Goal: Check status: Check status

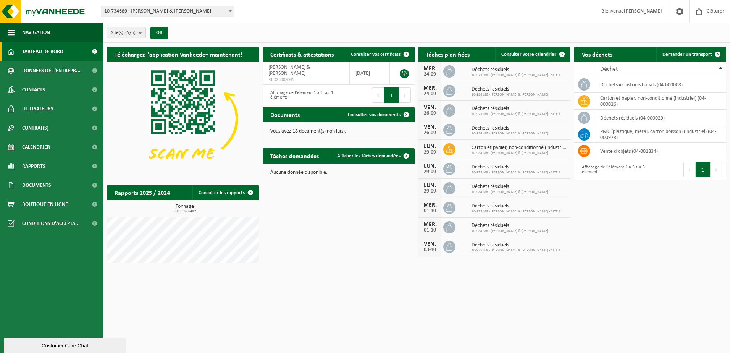
click at [36, 54] on span "Tableau de bord" at bounding box center [42, 51] width 41 height 19
click at [50, 167] on link "Rapports" at bounding box center [51, 166] width 103 height 19
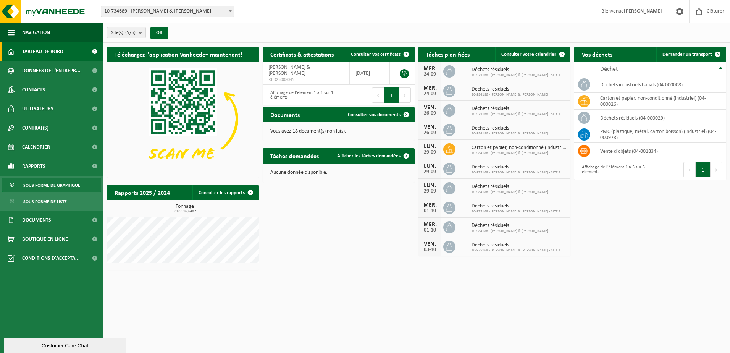
click at [55, 188] on span "Sous forme de graphique" at bounding box center [51, 185] width 57 height 15
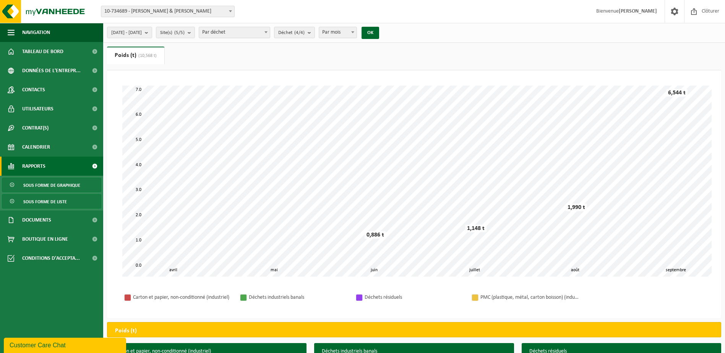
click at [41, 205] on span "Sous forme de liste" at bounding box center [45, 201] width 44 height 15
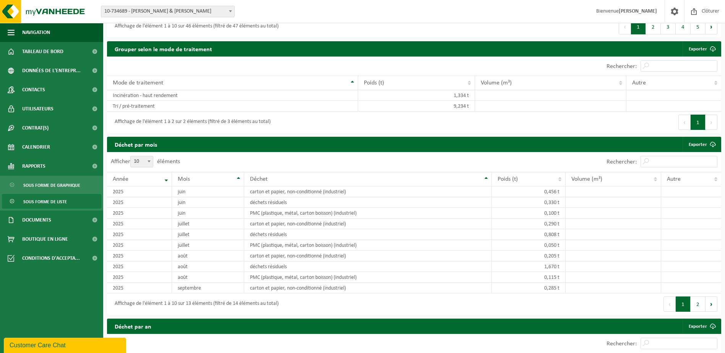
scroll to position [420, 0]
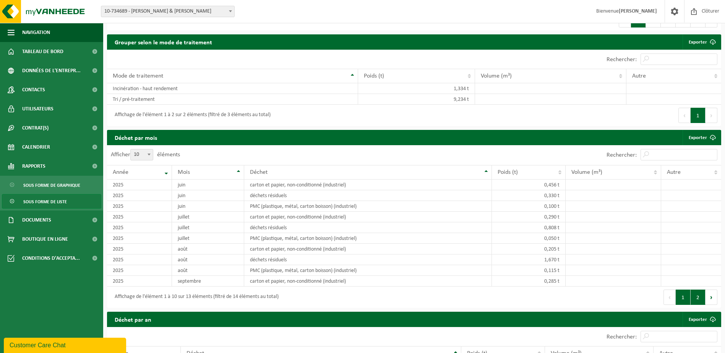
click at [694, 293] on button "2" at bounding box center [697, 296] width 15 height 15
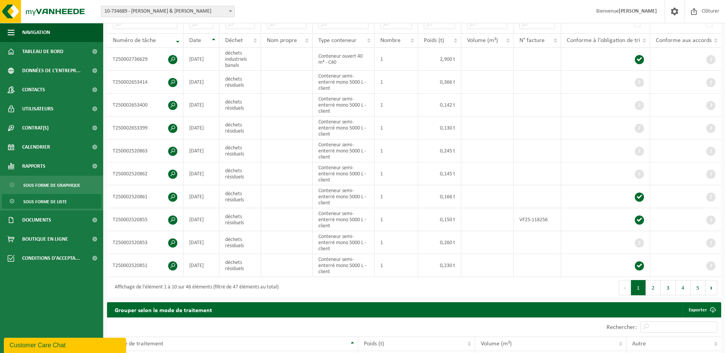
scroll to position [154, 0]
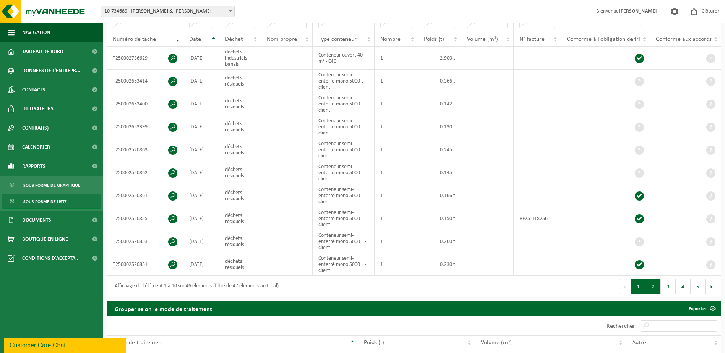
click at [651, 280] on button "2" at bounding box center [652, 286] width 15 height 15
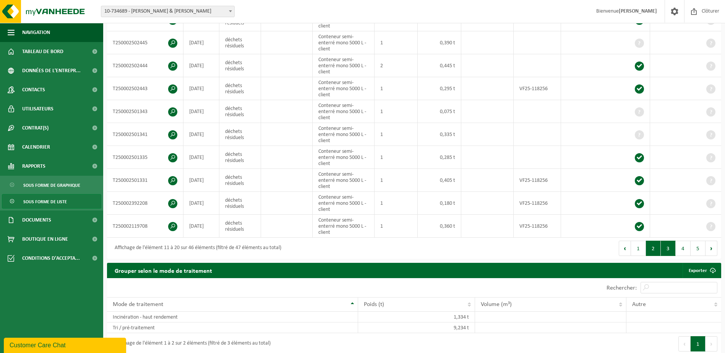
click at [666, 246] on button "3" at bounding box center [667, 248] width 15 height 15
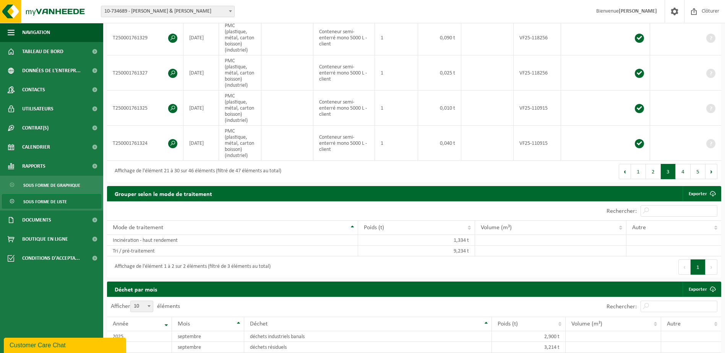
scroll to position [352, 0]
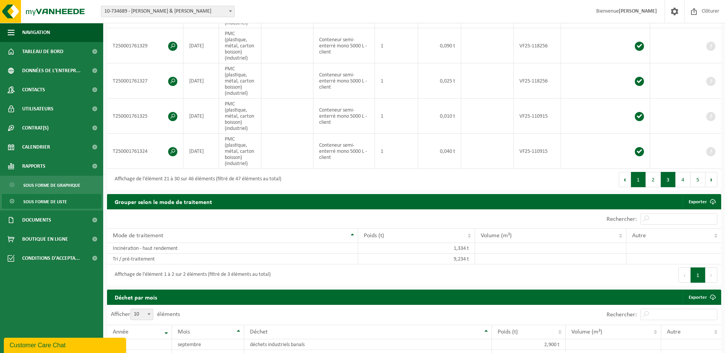
click at [640, 173] on button "1" at bounding box center [638, 179] width 15 height 15
